Goal: Task Accomplishment & Management: Complete application form

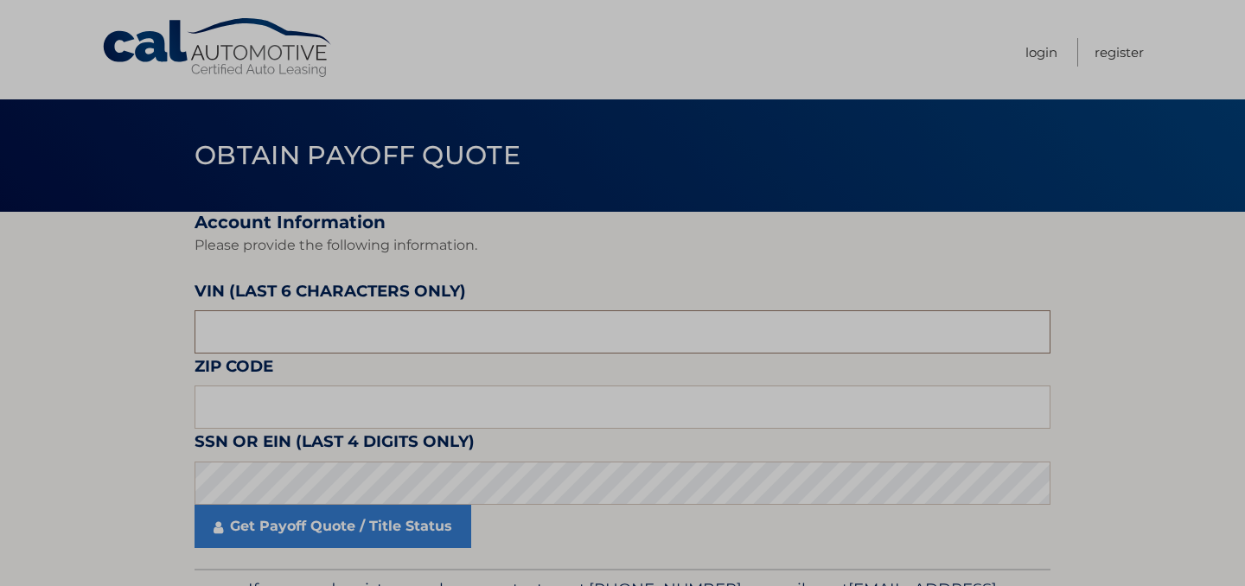
click at [380, 320] on input "text" at bounding box center [623, 331] width 856 height 43
type input "249045"
click at [400, 408] on input "text" at bounding box center [623, 407] width 856 height 43
type input "10312"
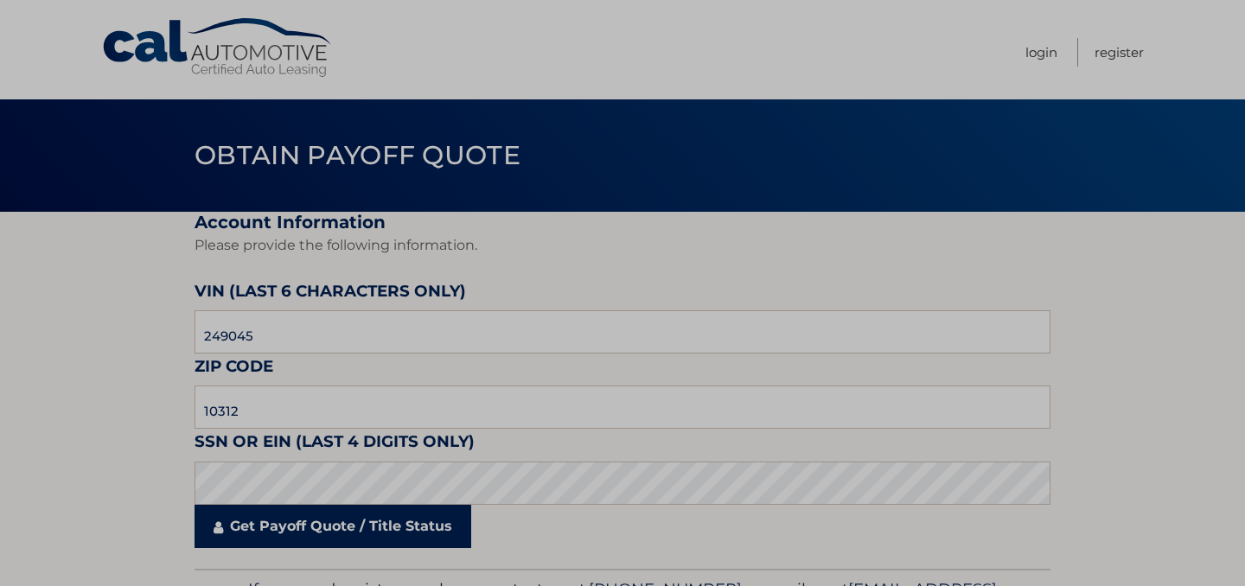
click at [298, 527] on link "Get Payoff Quote / Title Status" at bounding box center [333, 526] width 277 height 43
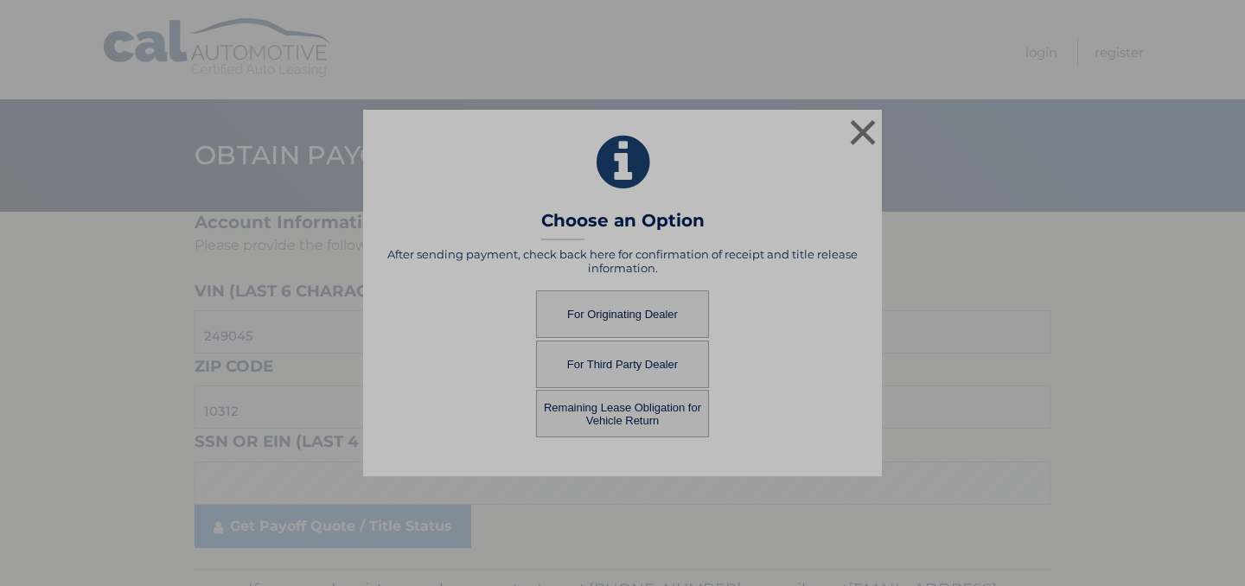
click at [607, 424] on button "Remaining Lease Obligation for Vehicle Return" at bounding box center [622, 414] width 173 height 48
click at [604, 416] on button "Remaining Lease Obligation for Vehicle Return" at bounding box center [622, 414] width 173 height 48
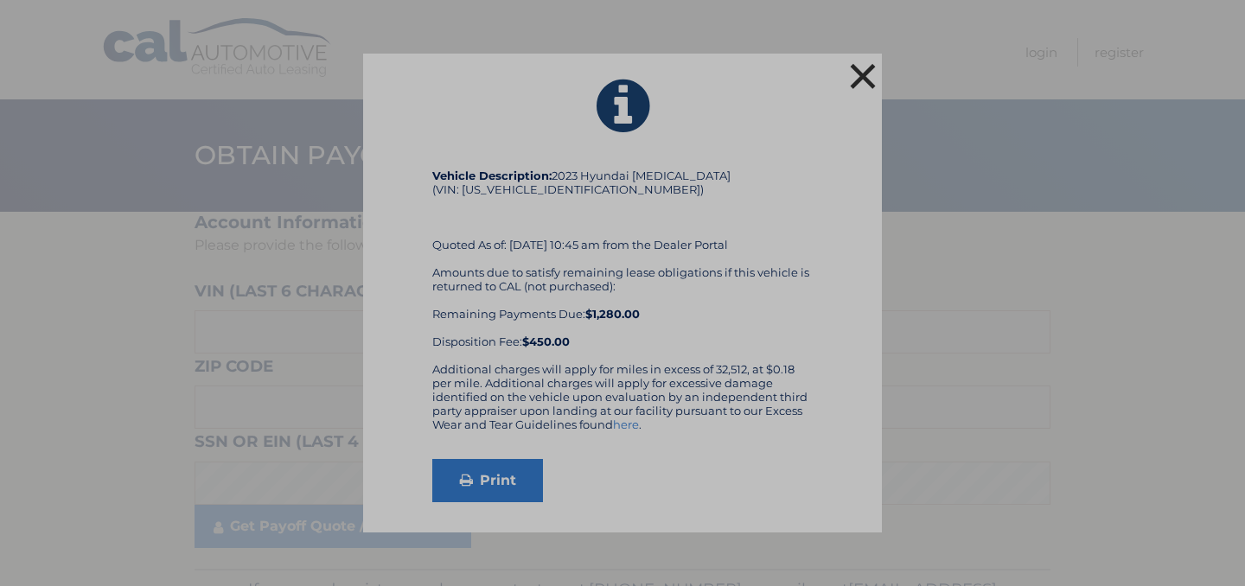
click at [862, 72] on button "×" at bounding box center [863, 76] width 35 height 35
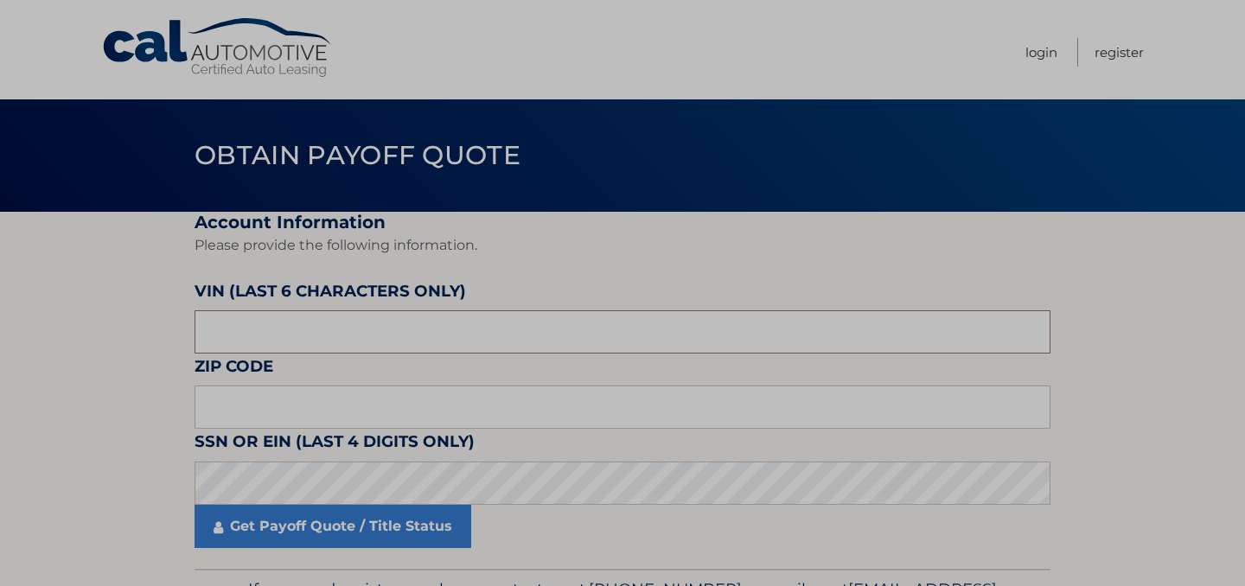
click at [318, 349] on input "text" at bounding box center [623, 331] width 856 height 43
type input "249045"
click at [266, 422] on input "text" at bounding box center [623, 407] width 856 height 43
type input "10312"
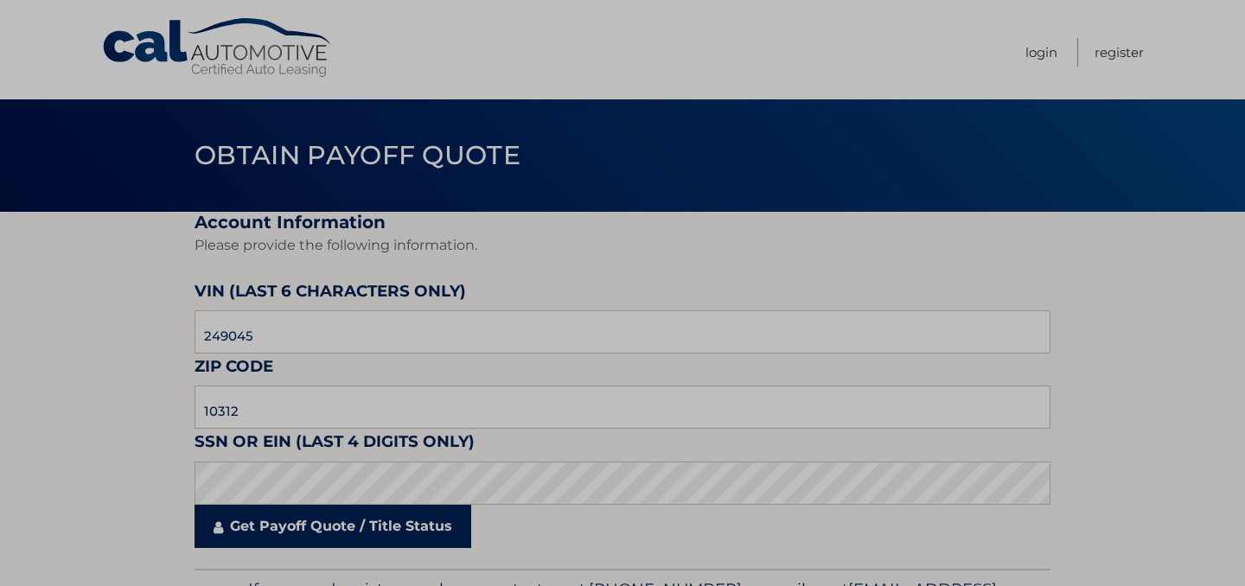
click at [246, 536] on link "Get Payoff Quote / Title Status" at bounding box center [333, 526] width 277 height 43
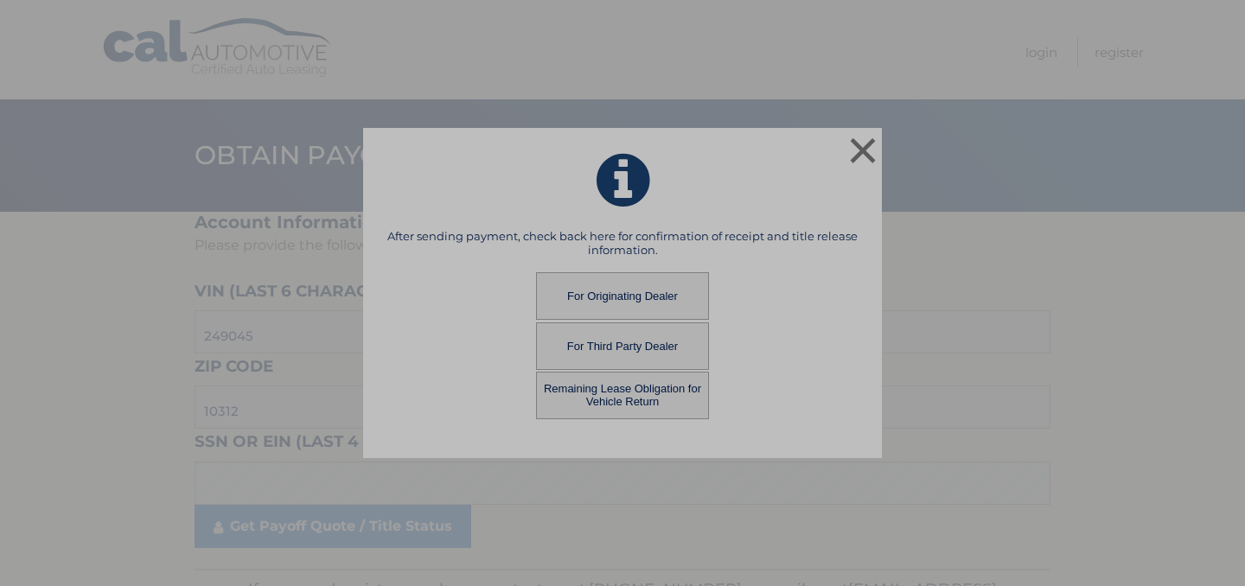
click at [627, 298] on button "For Originating Dealer" at bounding box center [622, 296] width 173 height 48
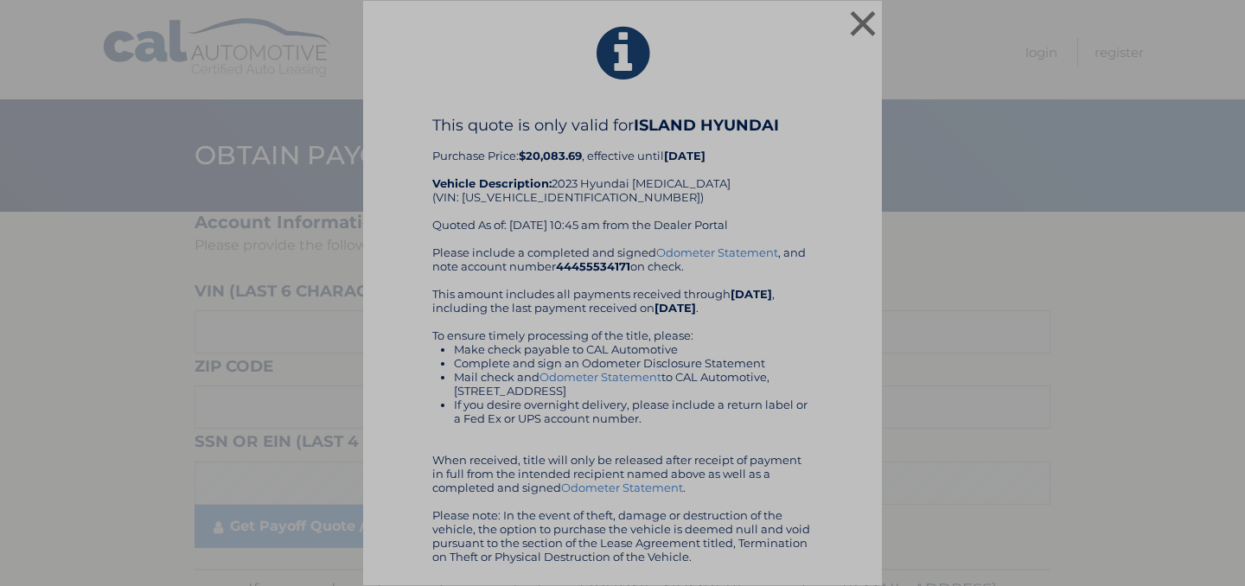
click at [1237, 535] on div "× This quote is only valid for ISLAND HYUNDAI Purchase Price: $20,083.69 , effe…" at bounding box center [623, 293] width 1232 height 585
